Goal: Task Accomplishment & Management: Use online tool/utility

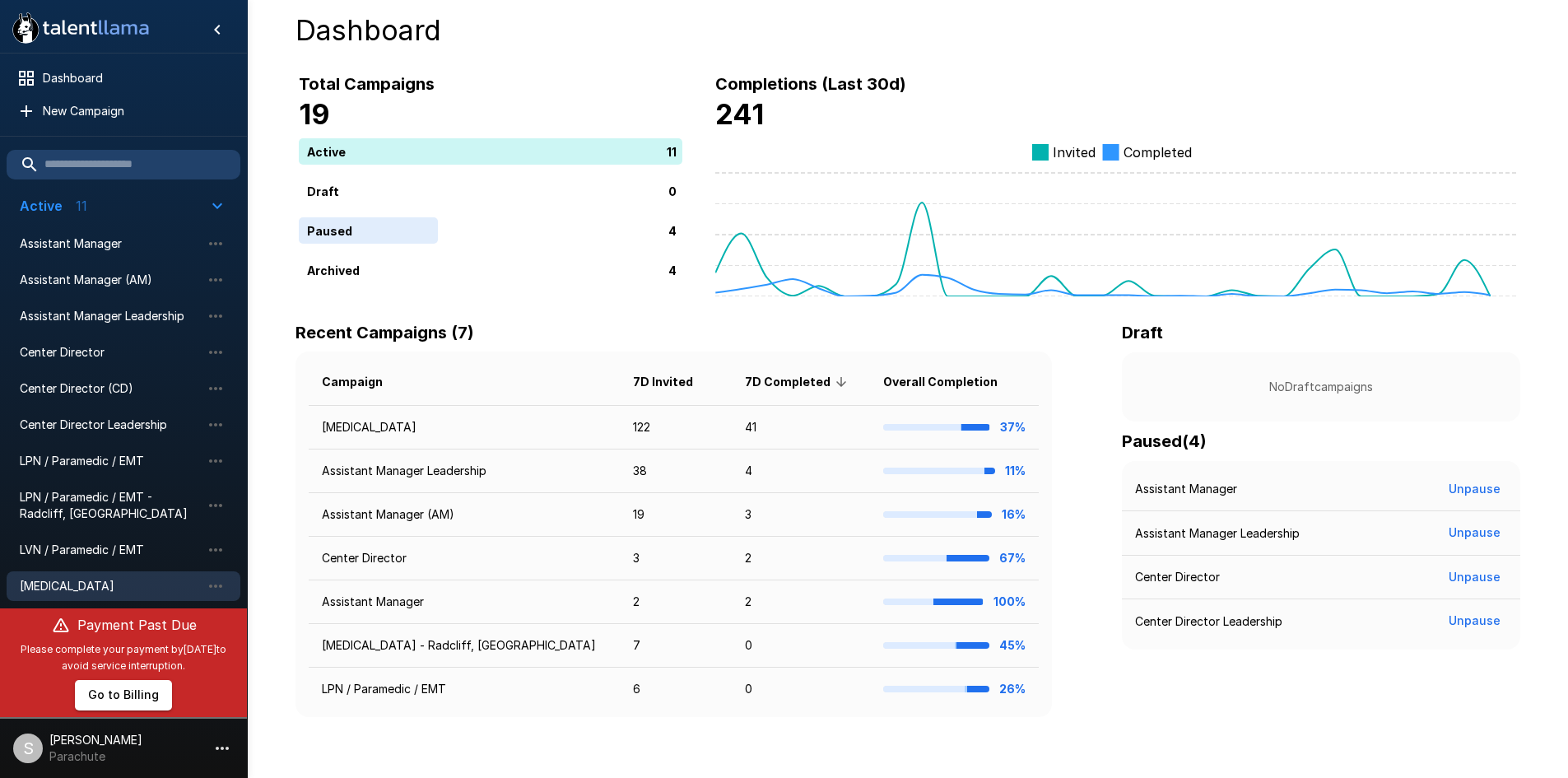
click at [72, 582] on span "[MEDICAL_DATA]" at bounding box center [110, 586] width 181 height 17
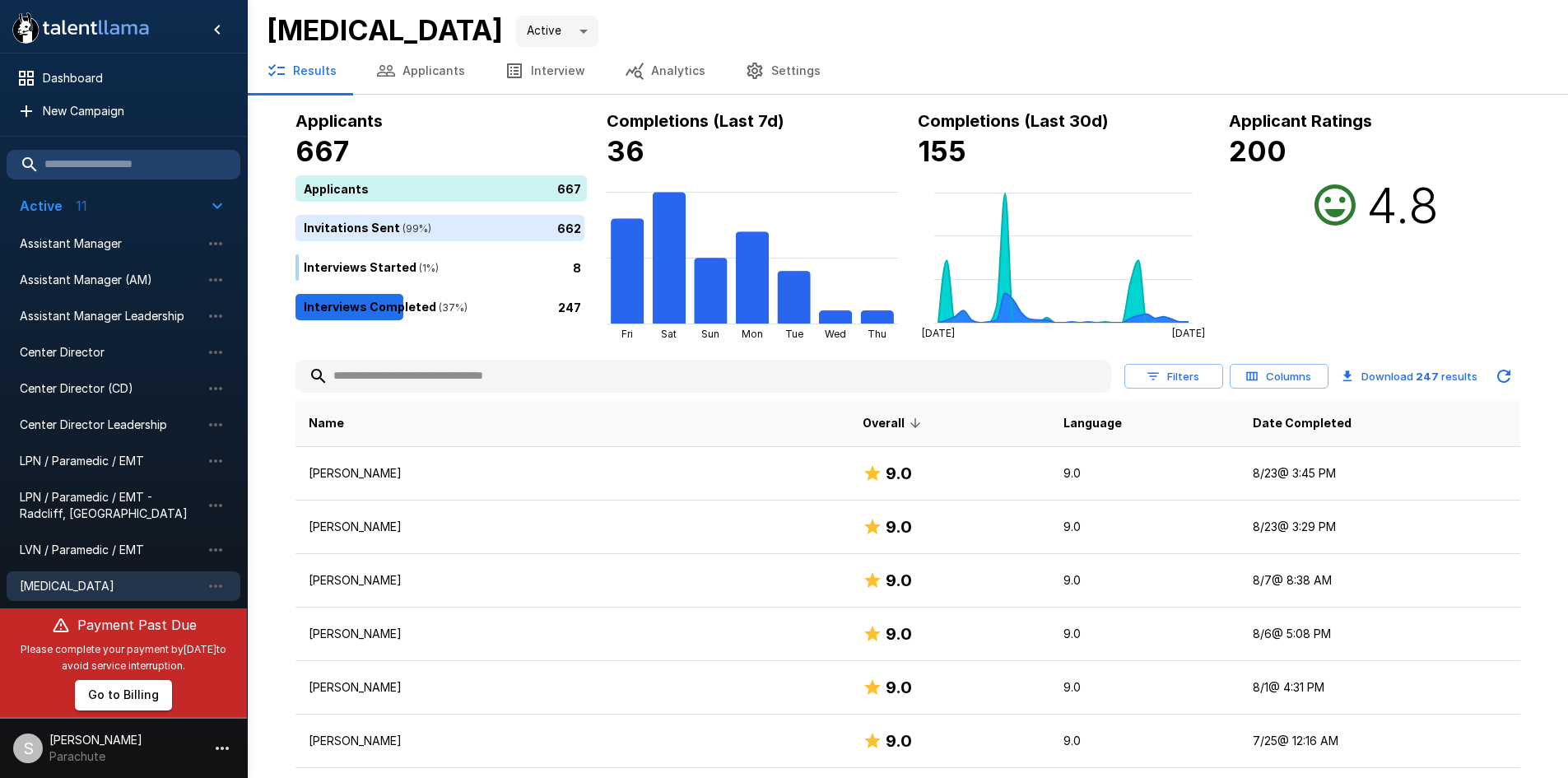
click at [436, 378] on input "text" at bounding box center [703, 377] width 816 height 30
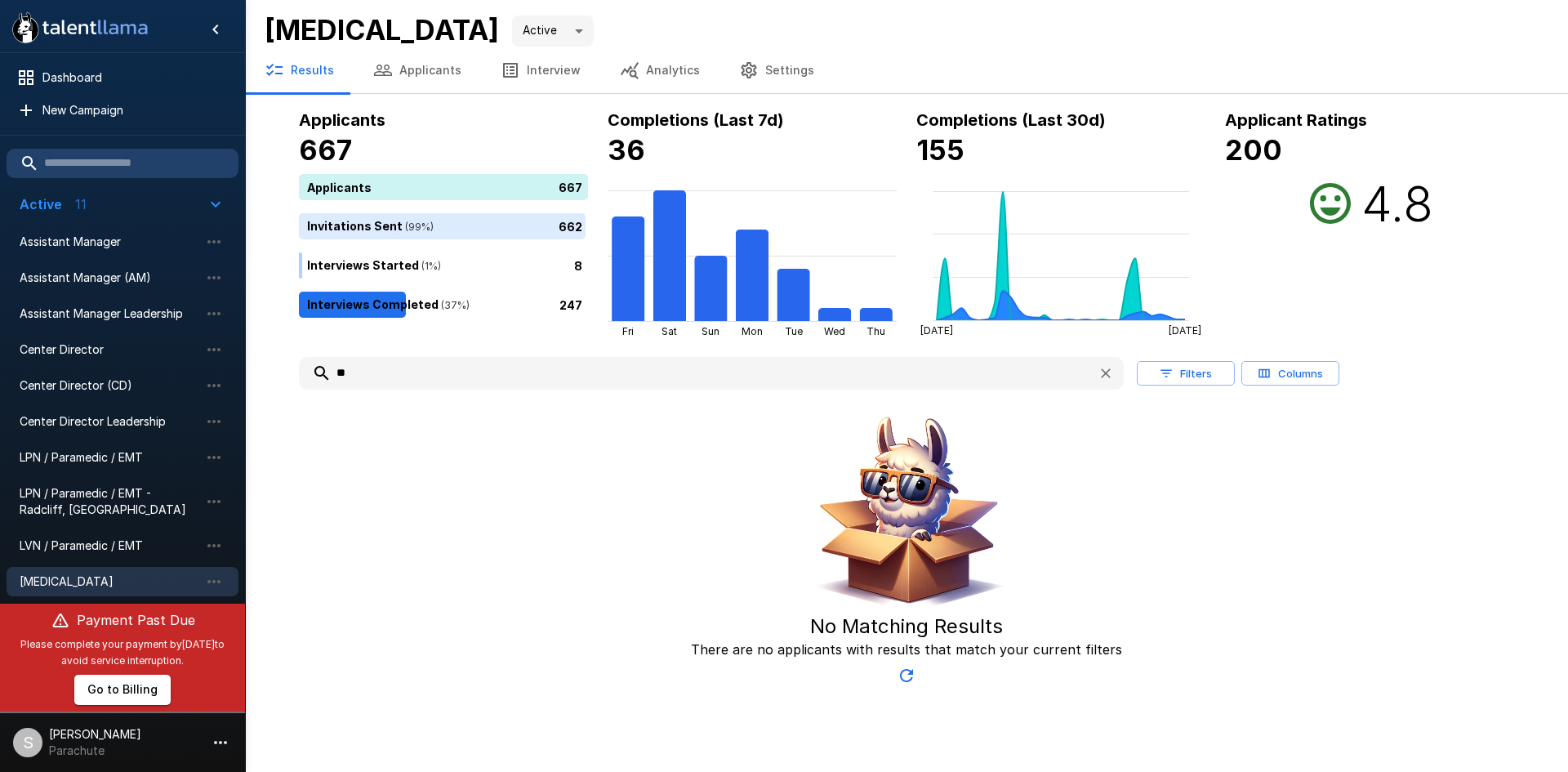
type input "*"
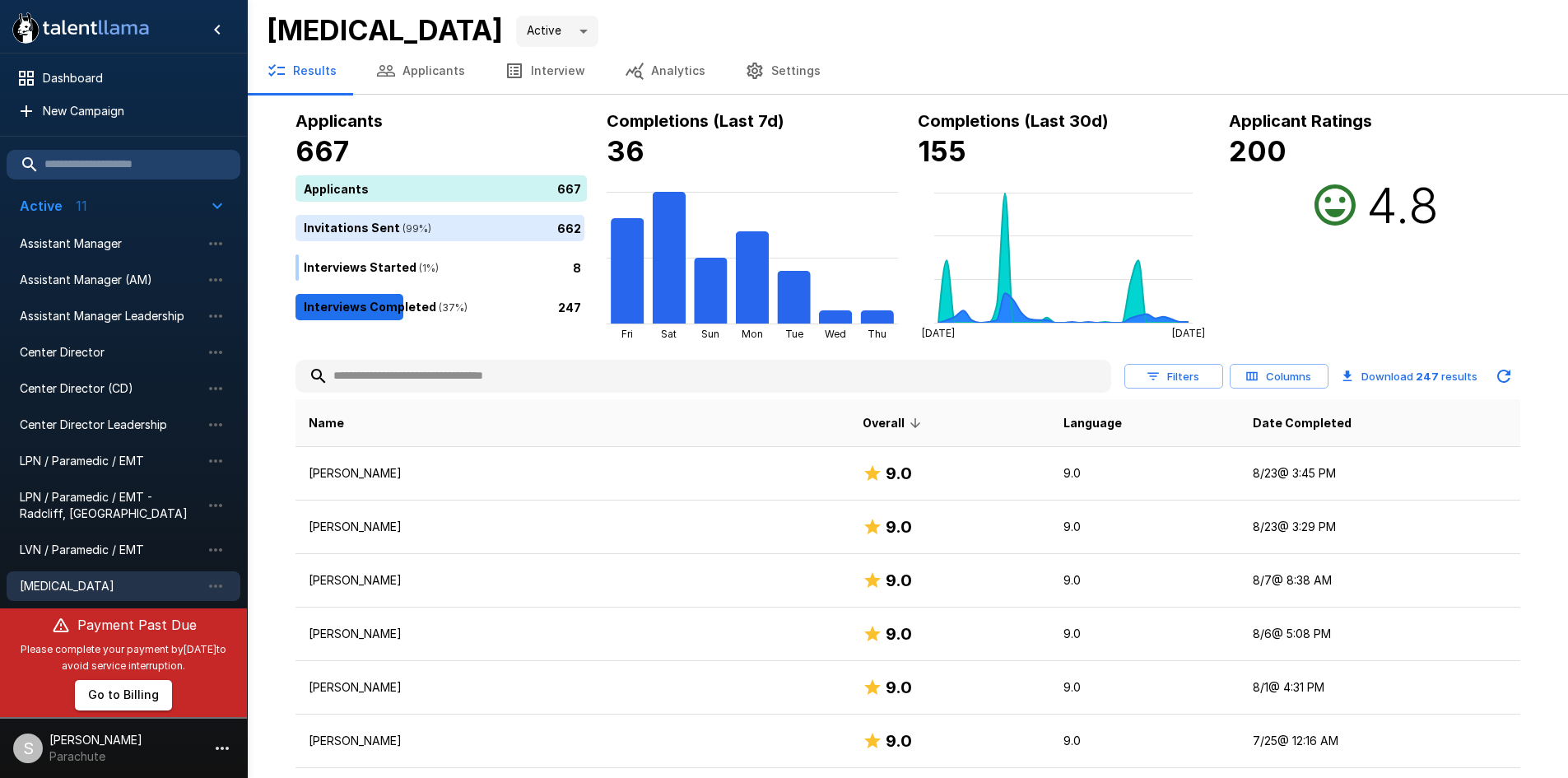
click at [345, 374] on input "text" at bounding box center [703, 377] width 816 height 30
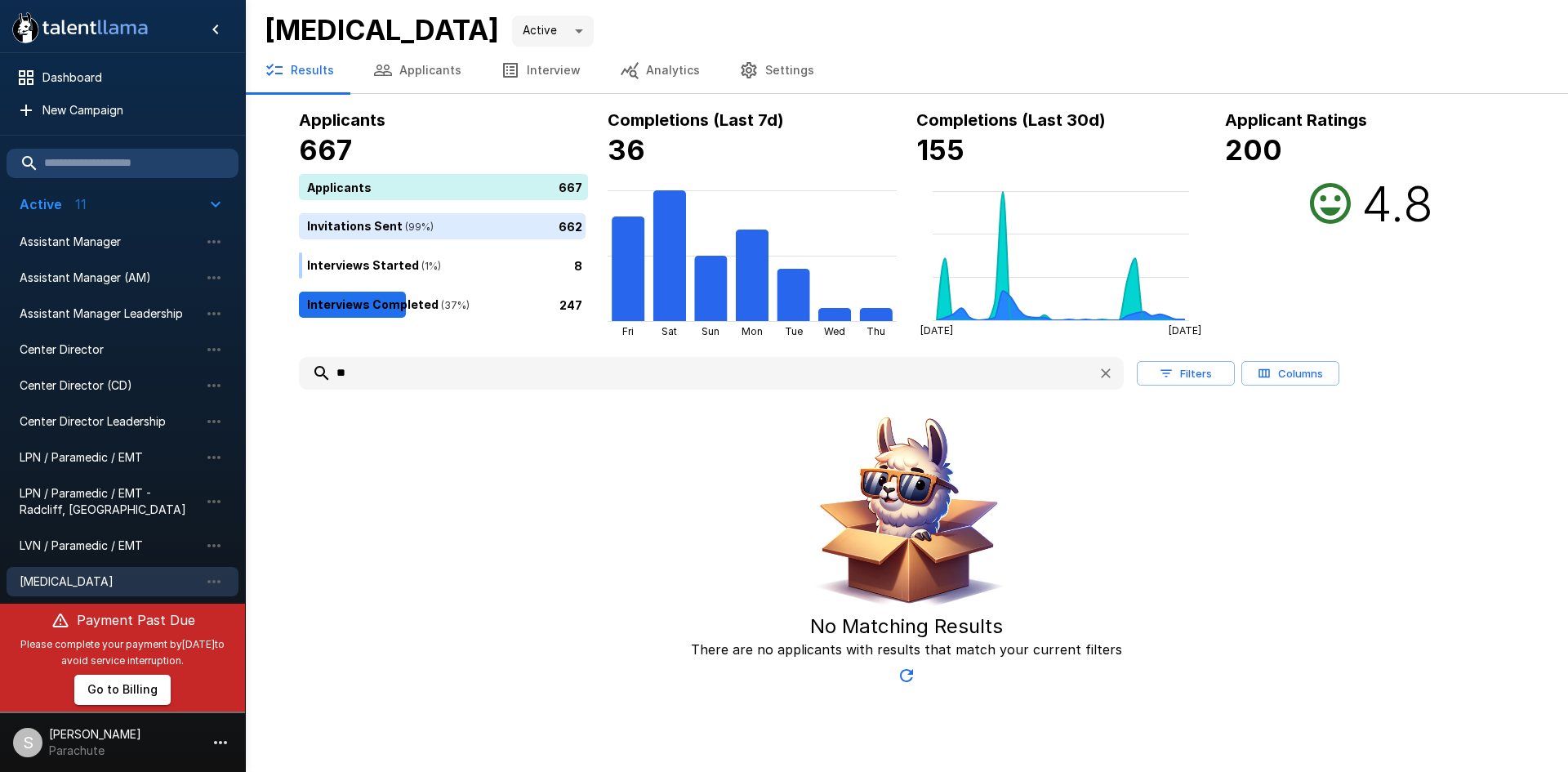
type input "*"
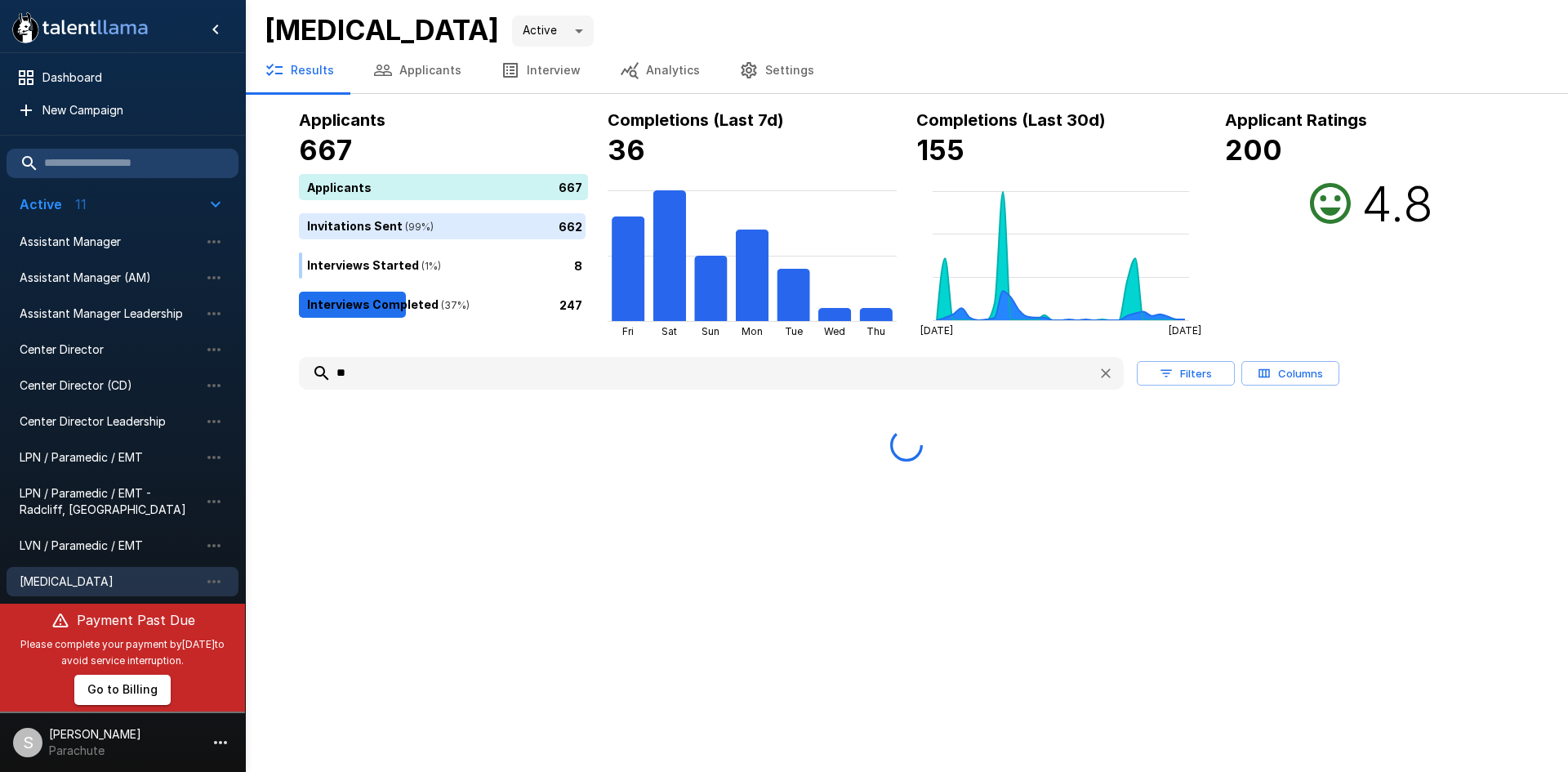
type input "*"
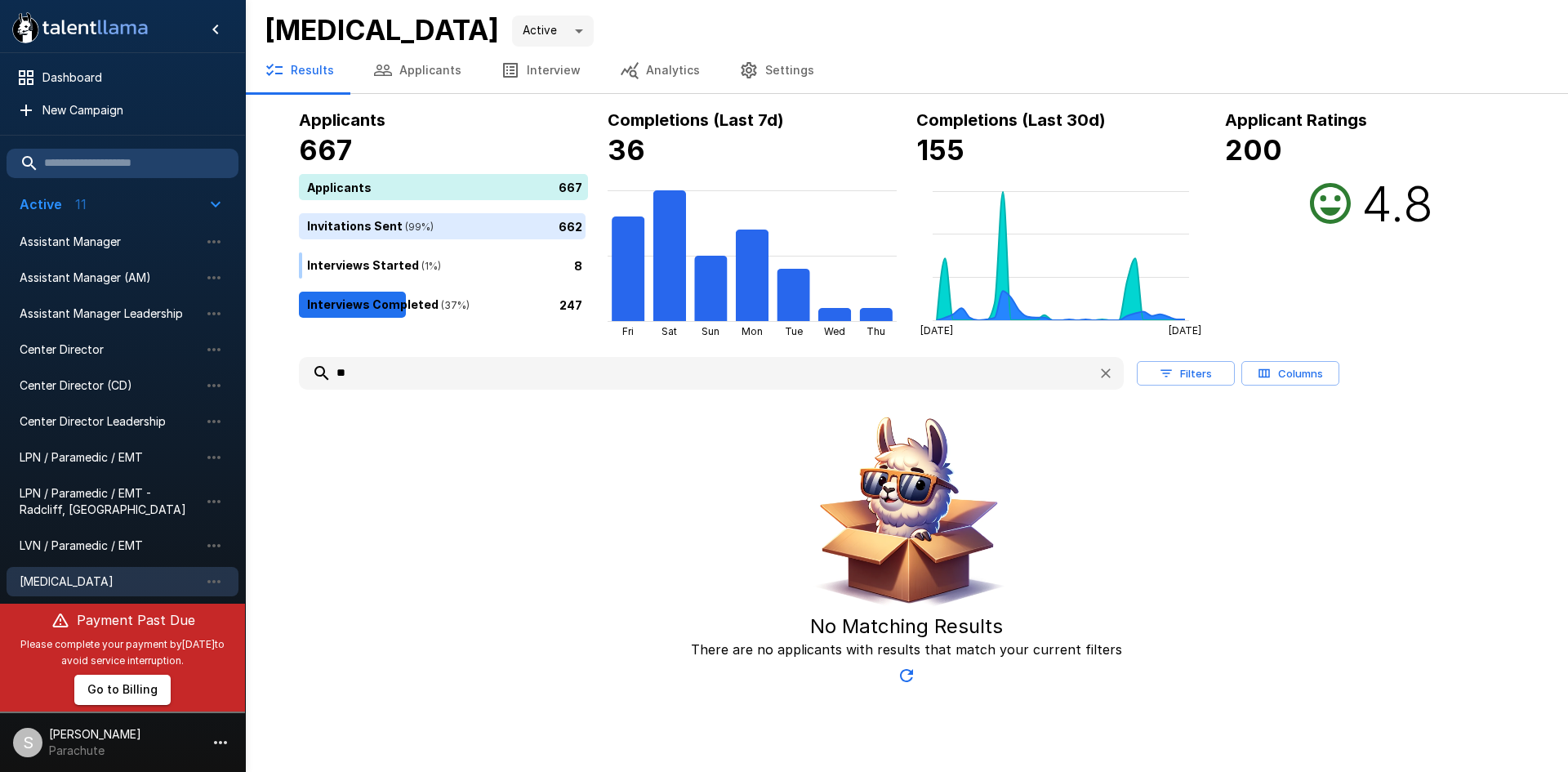
type input "*"
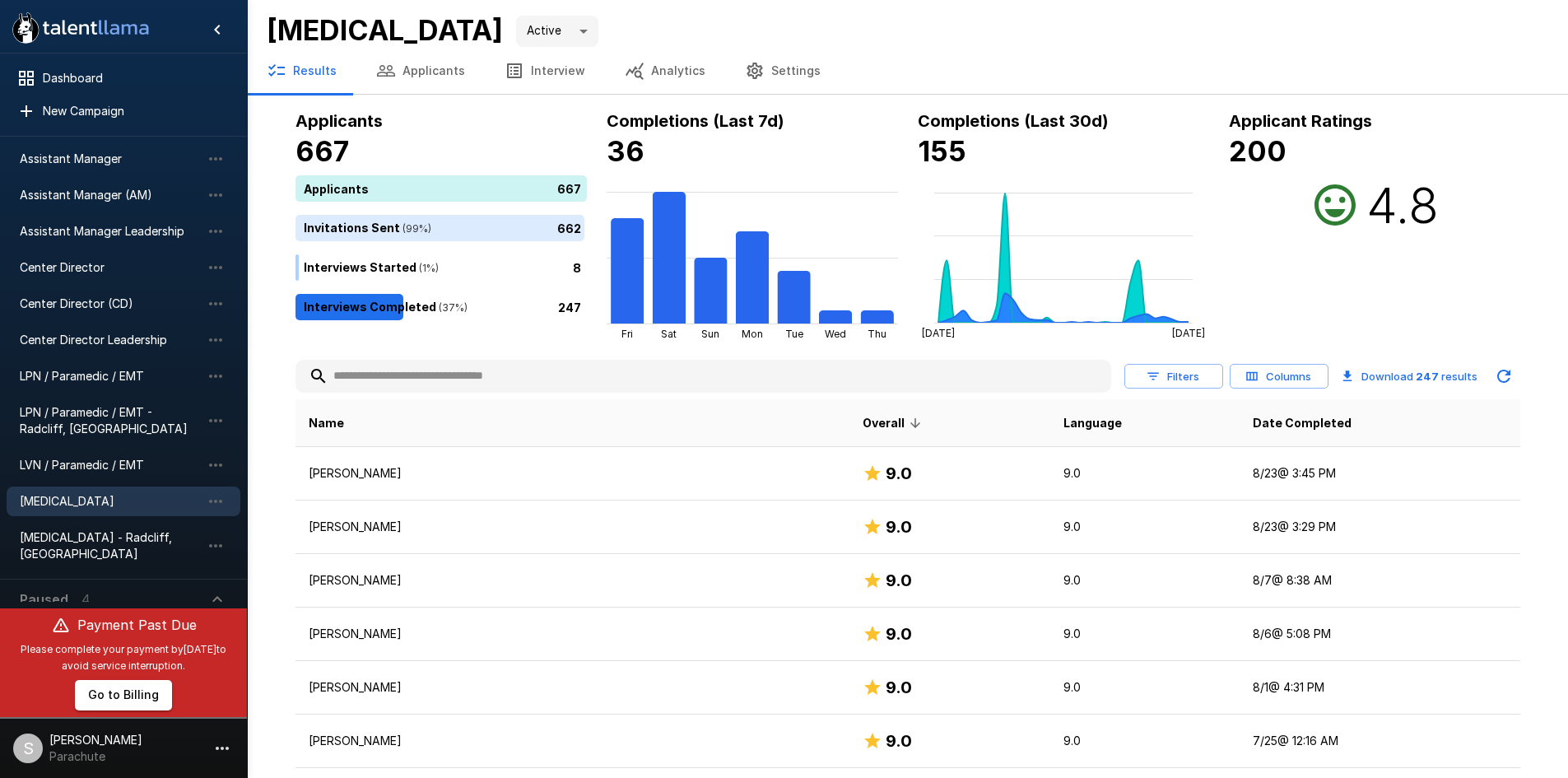
scroll to position [86, 0]
click at [110, 541] on span "[MEDICAL_DATA] - Radcliff, [GEOGRAPHIC_DATA]" at bounding box center [110, 545] width 181 height 33
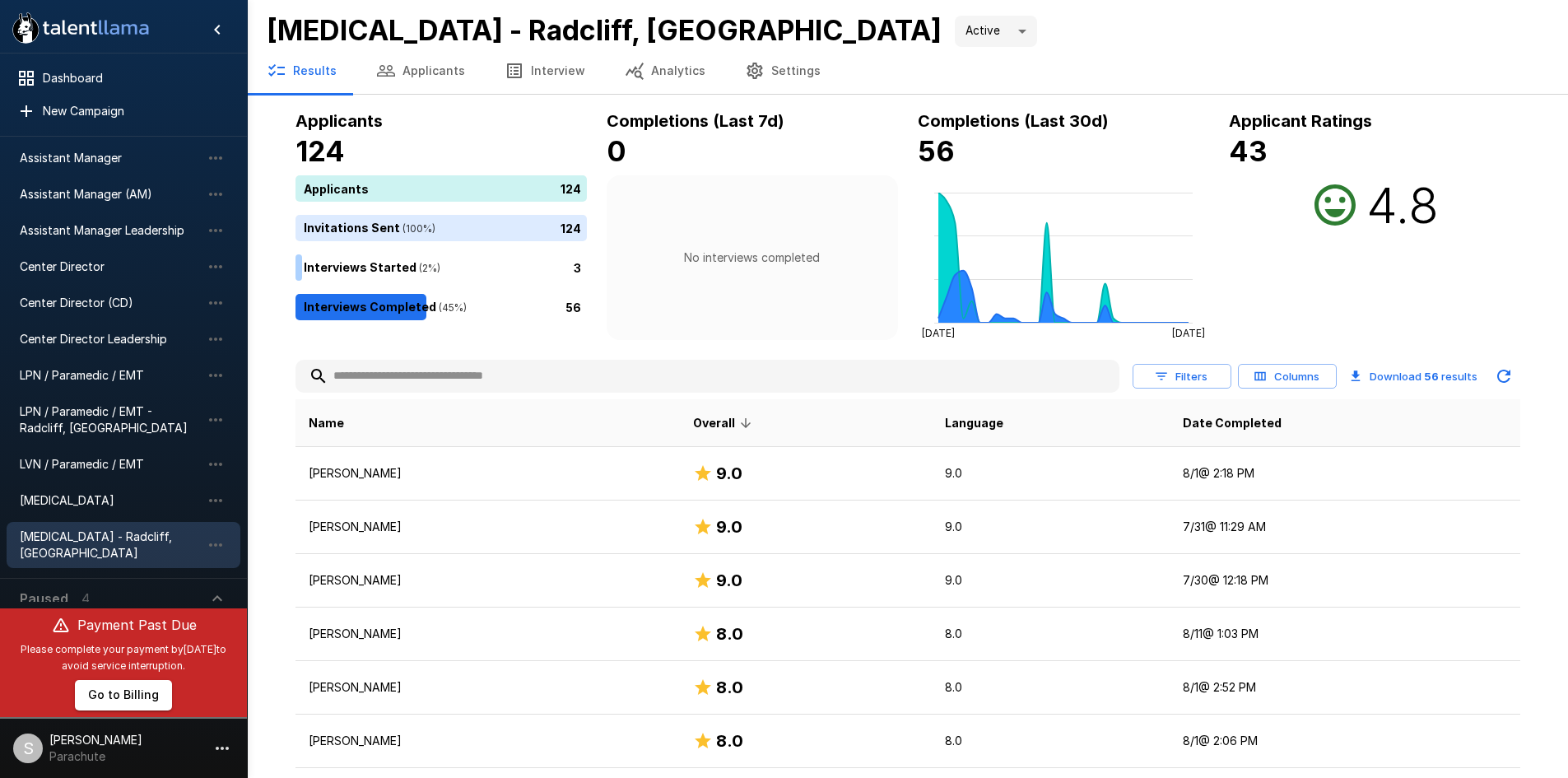
click at [468, 378] on input "text" at bounding box center [707, 377] width 824 height 30
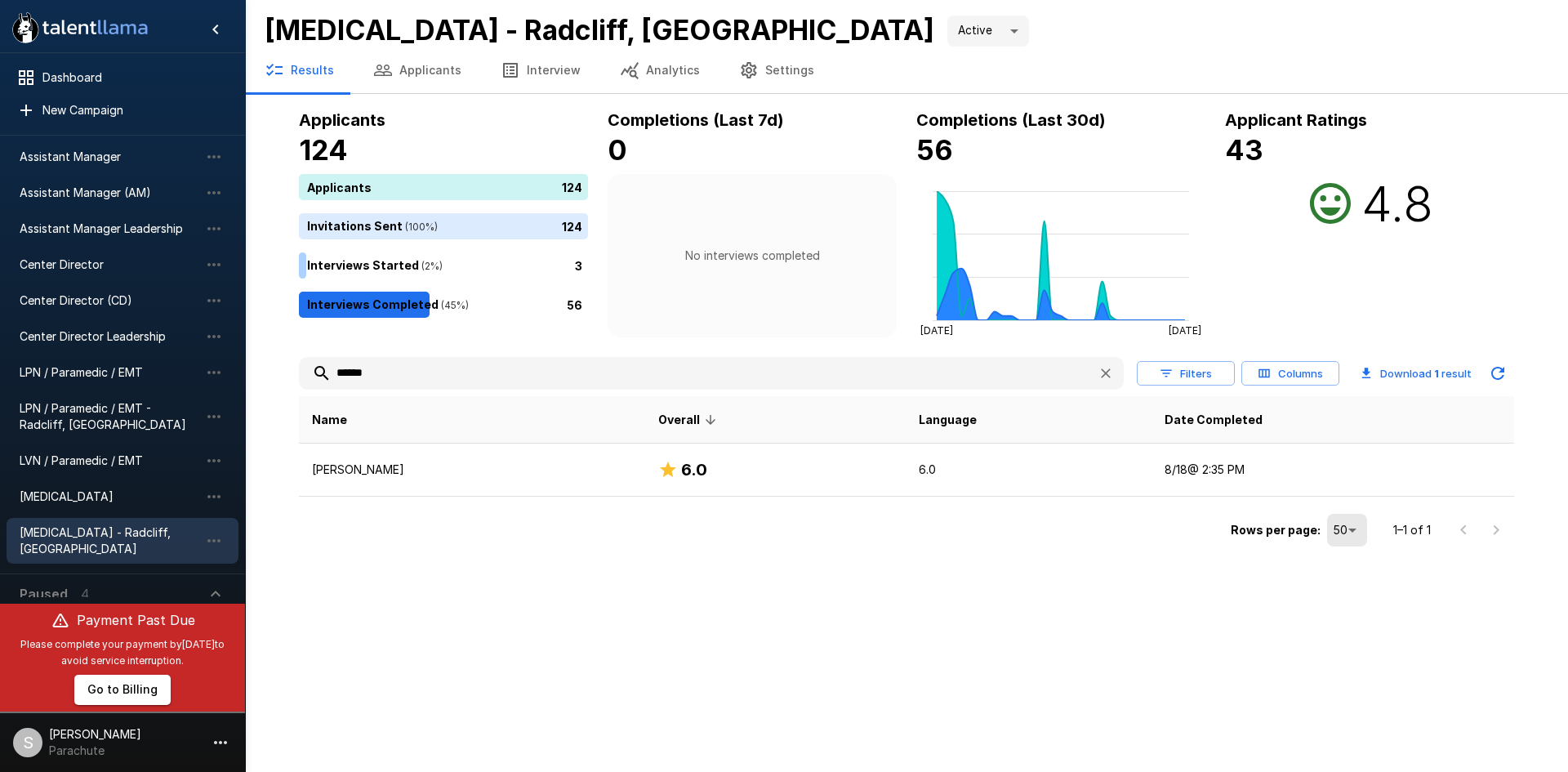
type input "******"
click at [1109, 368] on icon "button" at bounding box center [1105, 373] width 17 height 17
